Goal: Task Accomplishment & Management: Manage account settings

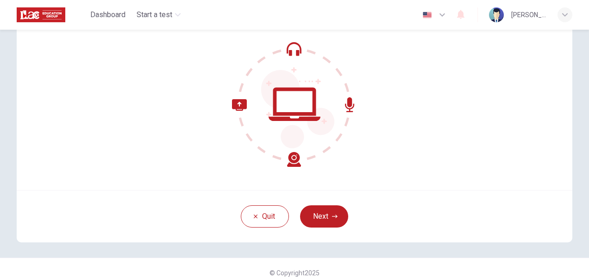
scroll to position [89, 0]
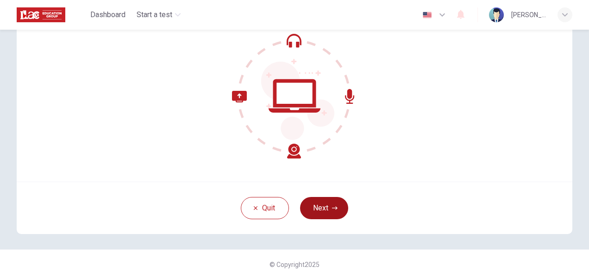
click at [328, 212] on button "Next" at bounding box center [324, 208] width 48 height 22
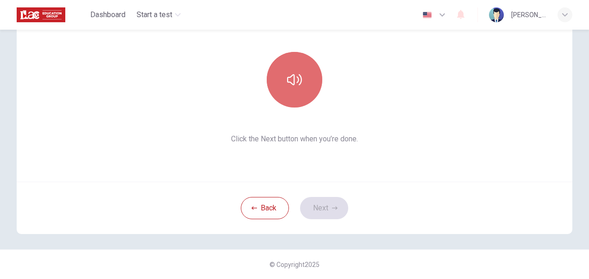
click at [307, 71] on button "button" at bounding box center [295, 80] width 56 height 56
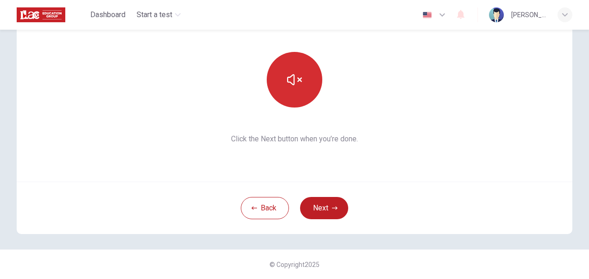
click at [267, 52] on button "button" at bounding box center [295, 80] width 56 height 56
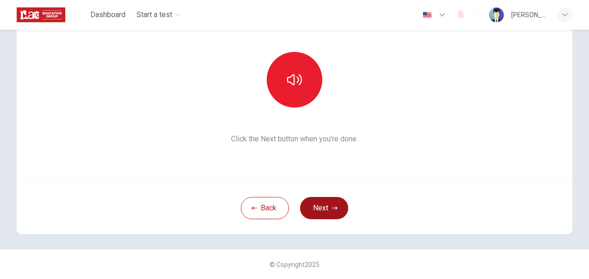
click at [334, 198] on button "Next" at bounding box center [324, 208] width 48 height 22
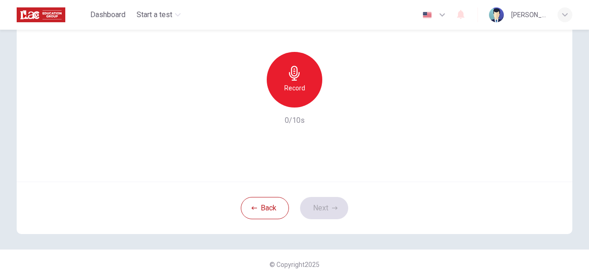
click at [287, 66] on icon "button" at bounding box center [294, 73] width 15 height 15
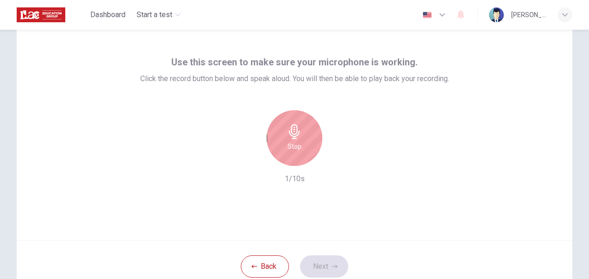
scroll to position [0, 0]
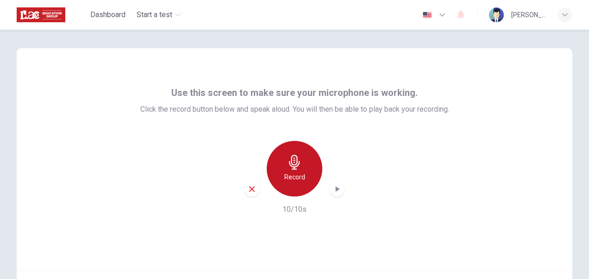
click at [303, 160] on div "Record" at bounding box center [295, 169] width 56 height 56
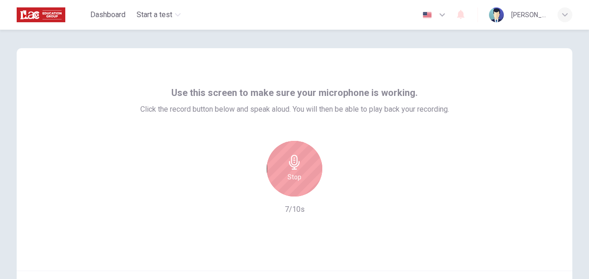
click at [303, 160] on div "Stop" at bounding box center [295, 169] width 56 height 56
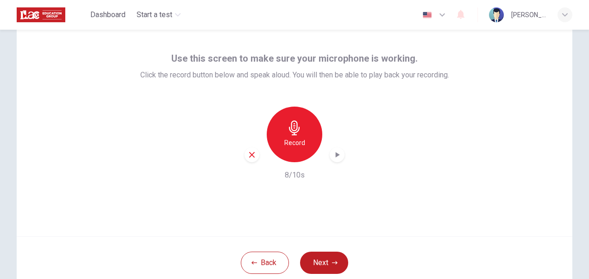
scroll to position [89, 0]
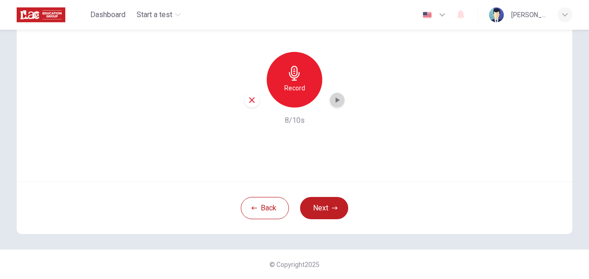
click at [333, 98] on icon "button" at bounding box center [337, 99] width 9 height 9
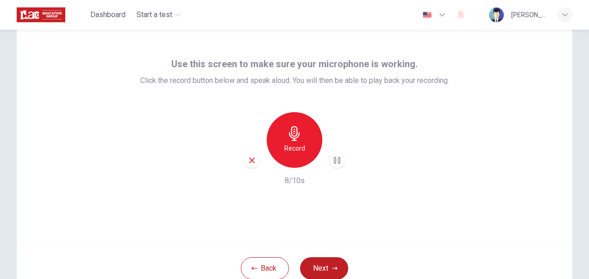
scroll to position [0, 0]
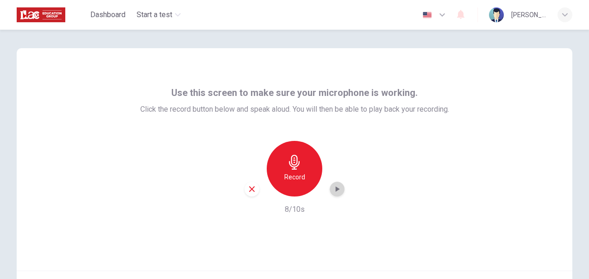
click at [334, 184] on icon "button" at bounding box center [337, 188] width 9 height 9
click at [249, 189] on icon "button" at bounding box center [252, 189] width 6 height 6
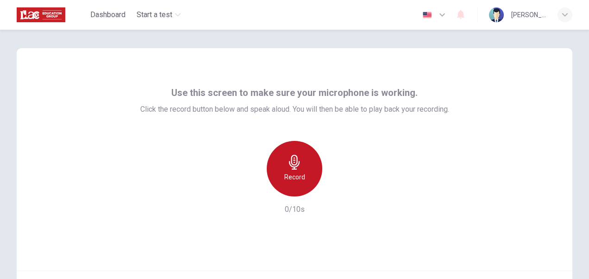
click at [289, 162] on icon "button" at bounding box center [294, 162] width 11 height 15
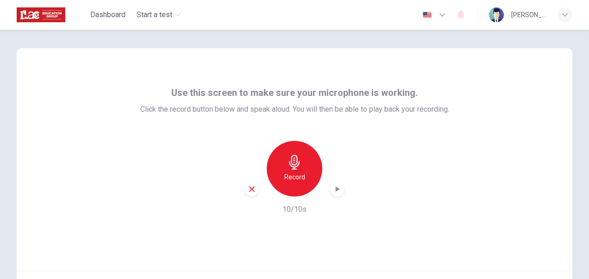
click at [333, 188] on icon "button" at bounding box center [337, 188] width 9 height 9
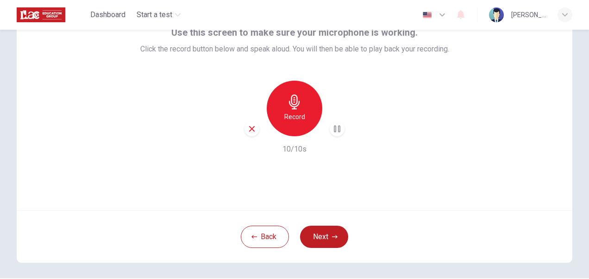
scroll to position [62, 0]
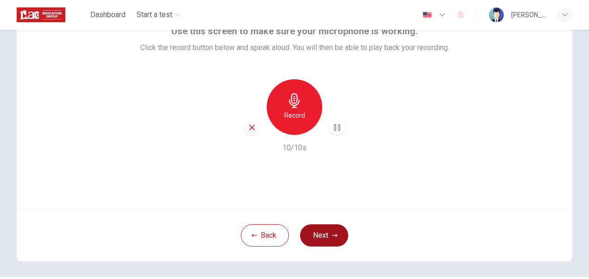
click at [327, 238] on button "Next" at bounding box center [324, 235] width 48 height 22
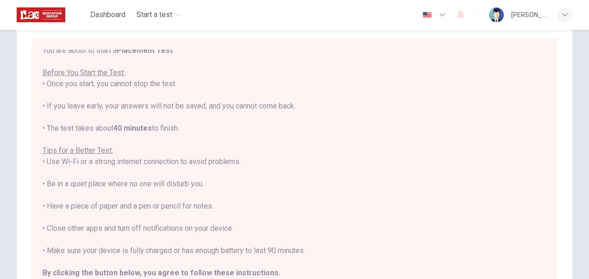
scroll to position [0, 0]
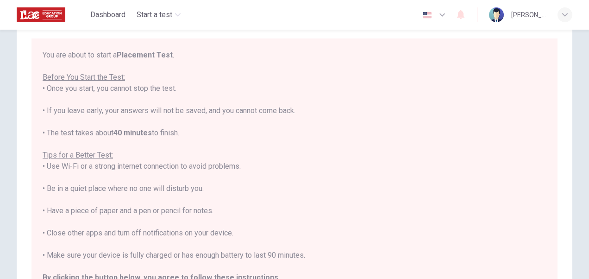
click at [559, 16] on div "button" at bounding box center [565, 14] width 15 height 15
